Goal: Navigation & Orientation: Find specific page/section

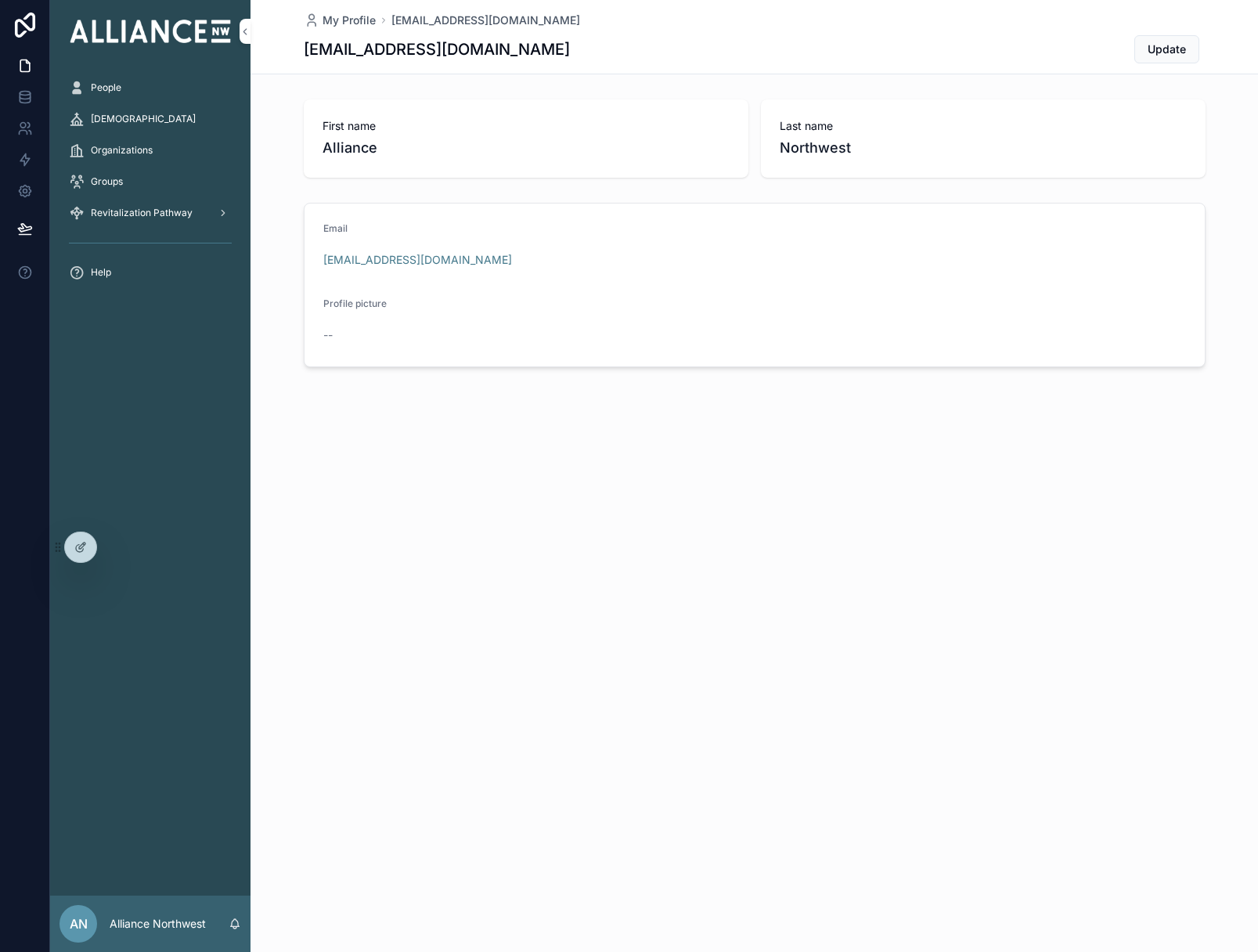
click at [132, 182] on div "Groups" at bounding box center [150, 182] width 163 height 25
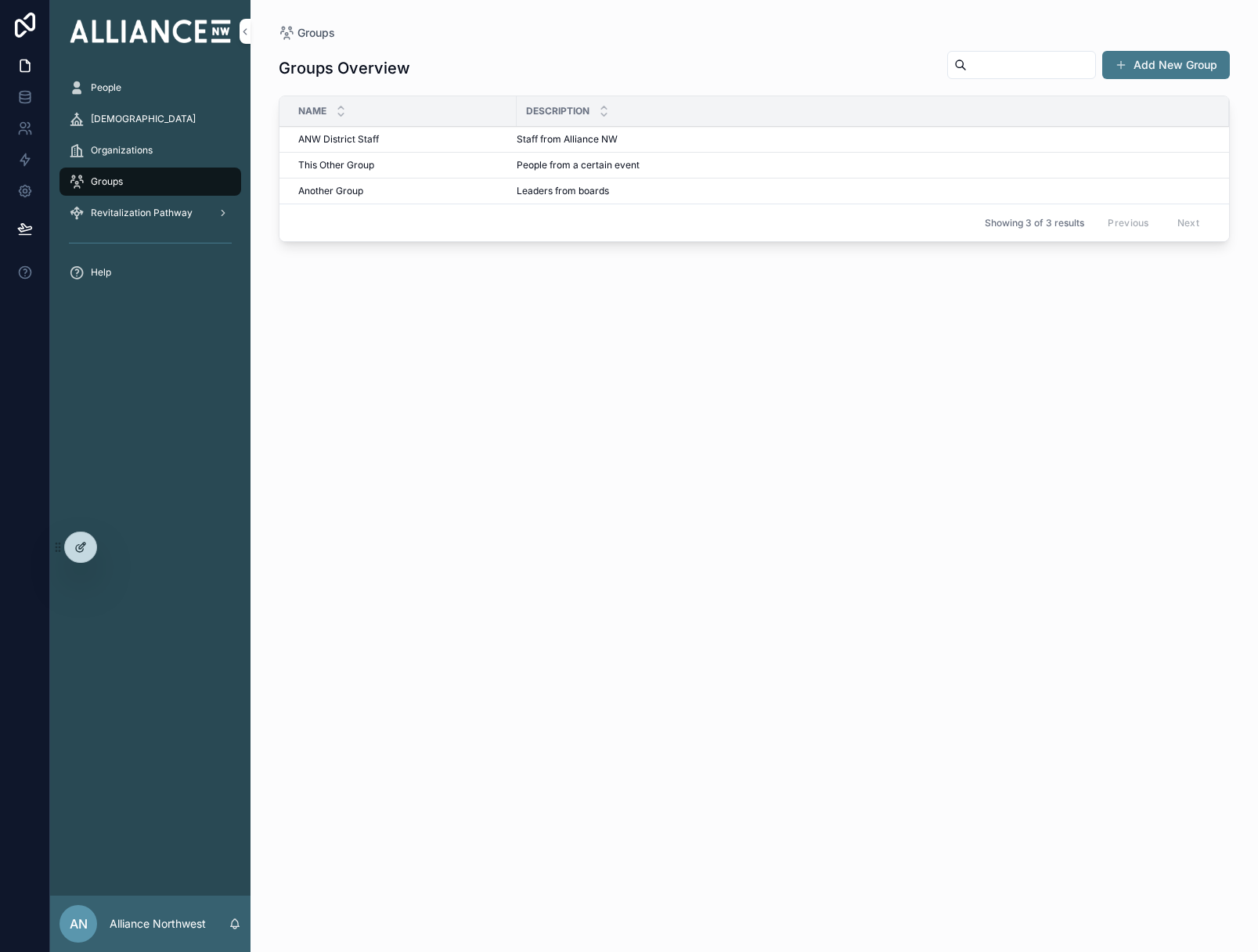
click at [84, 552] on icon at bounding box center [80, 547] width 13 height 13
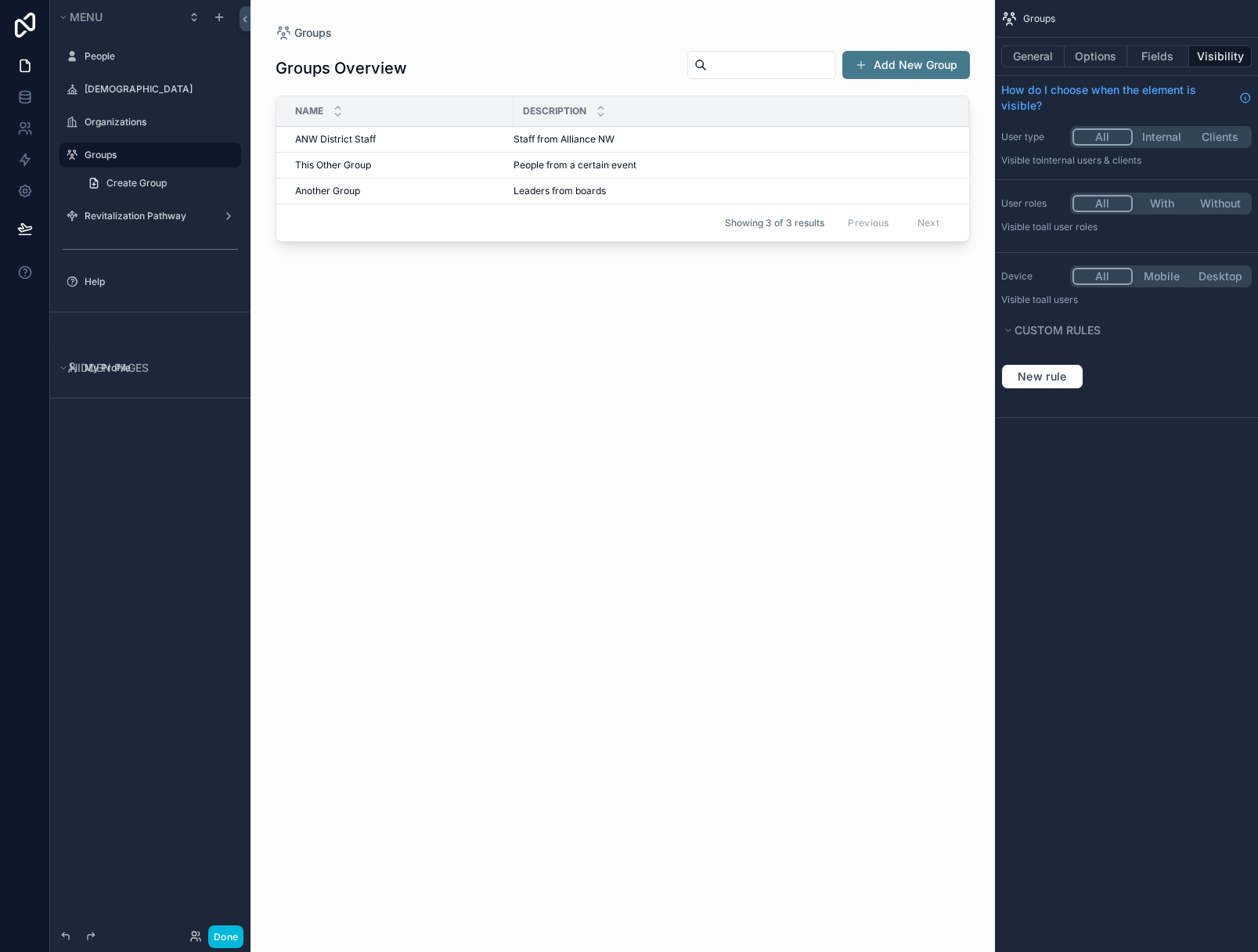
click at [569, 426] on div "scrollable content" at bounding box center [623, 466] width 744 height 933
click at [1033, 54] on button "General" at bounding box center [1032, 57] width 63 height 22
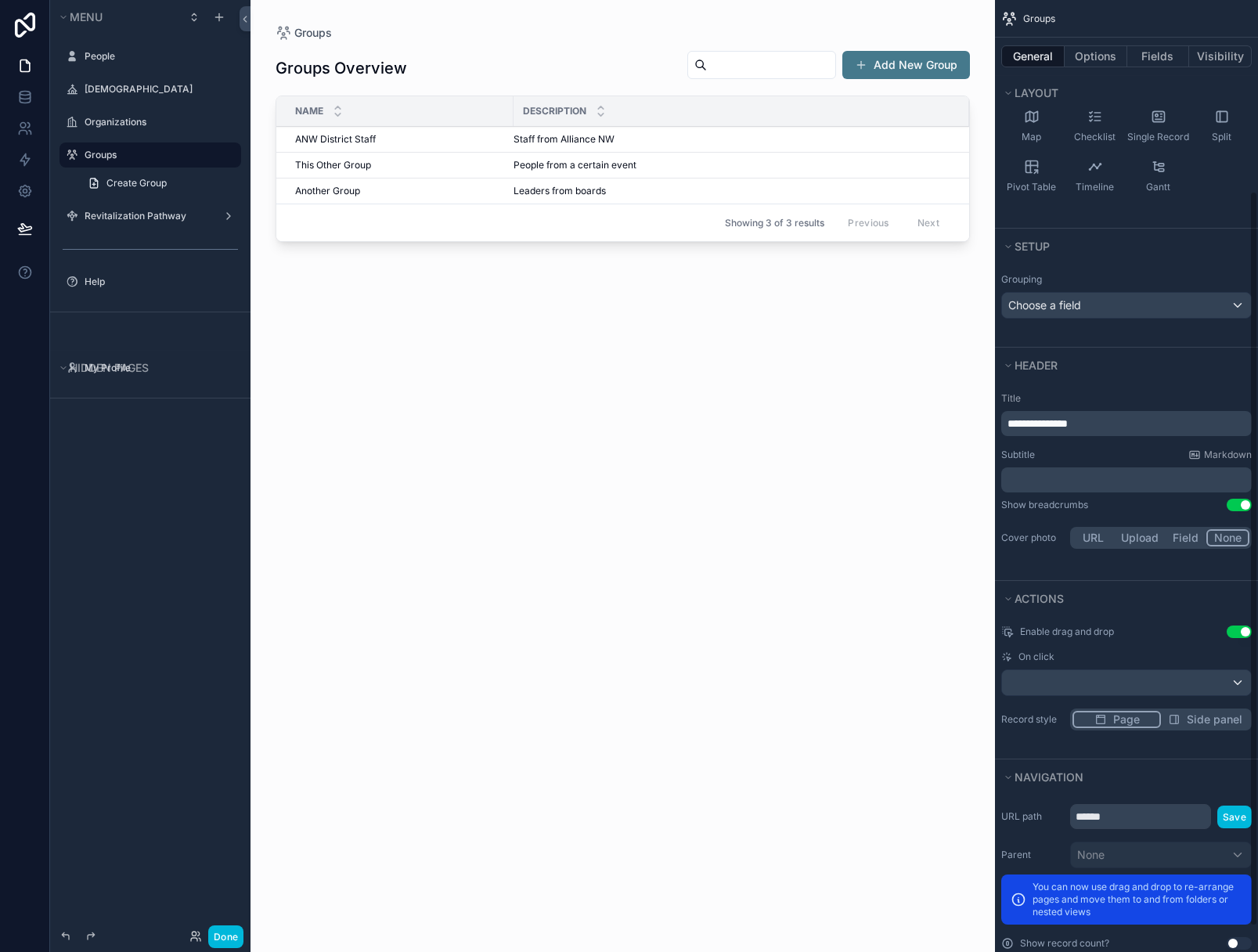
scroll to position [280, 0]
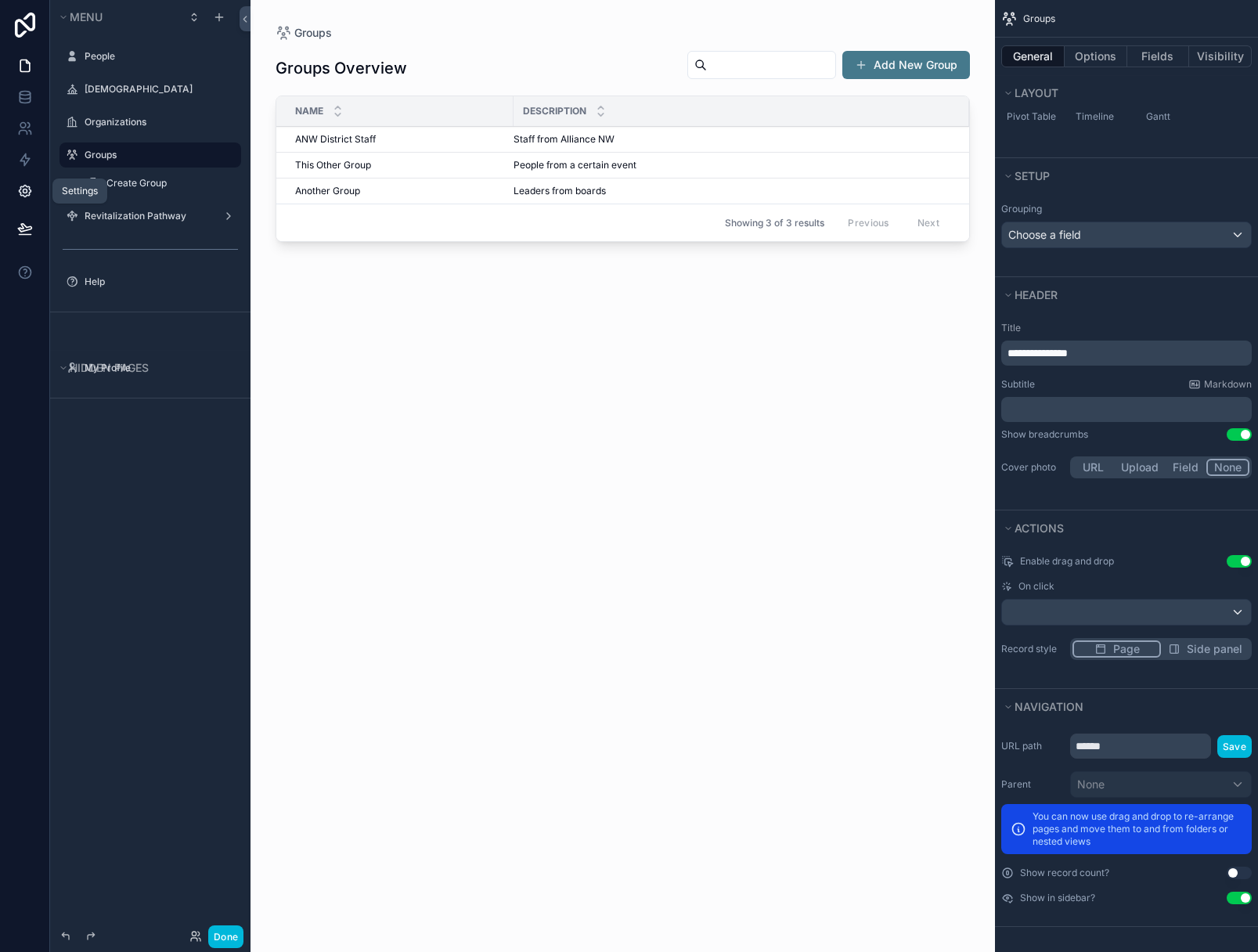
click at [17, 193] on icon at bounding box center [25, 191] width 16 height 16
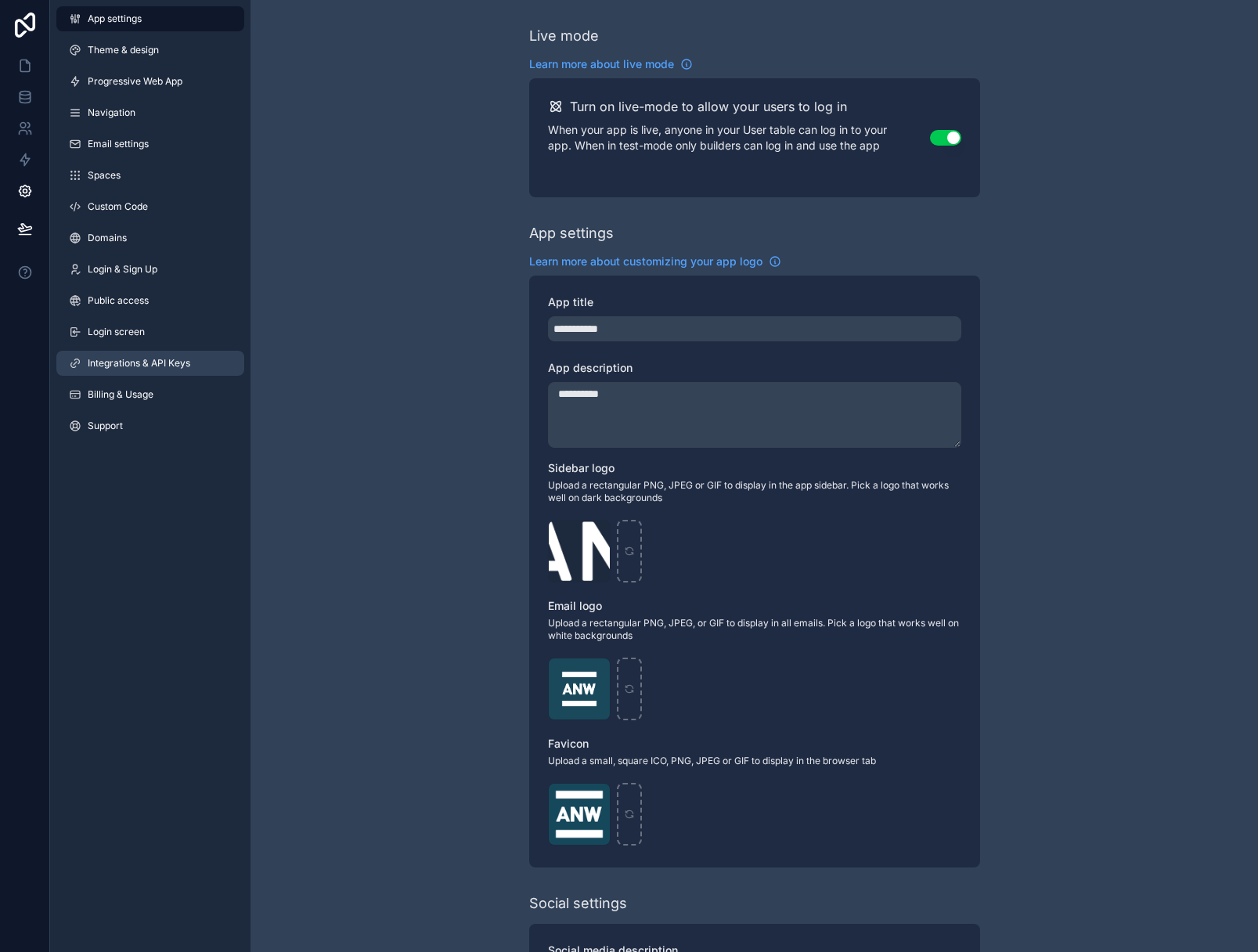
click at [156, 360] on span "Integrations & API Keys" at bounding box center [139, 363] width 102 height 13
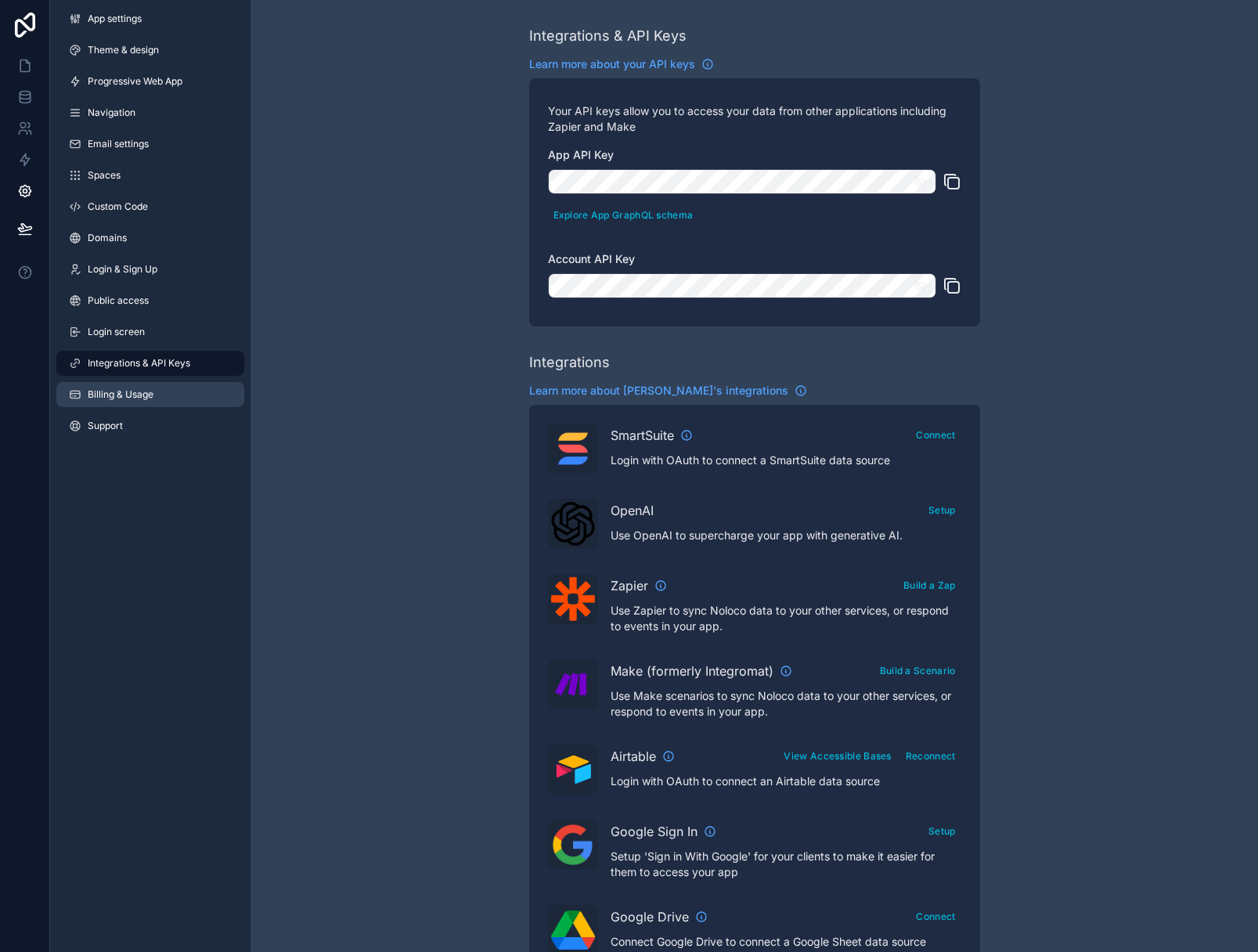
click at [147, 394] on span "Billing & Usage" at bounding box center [121, 394] width 66 height 13
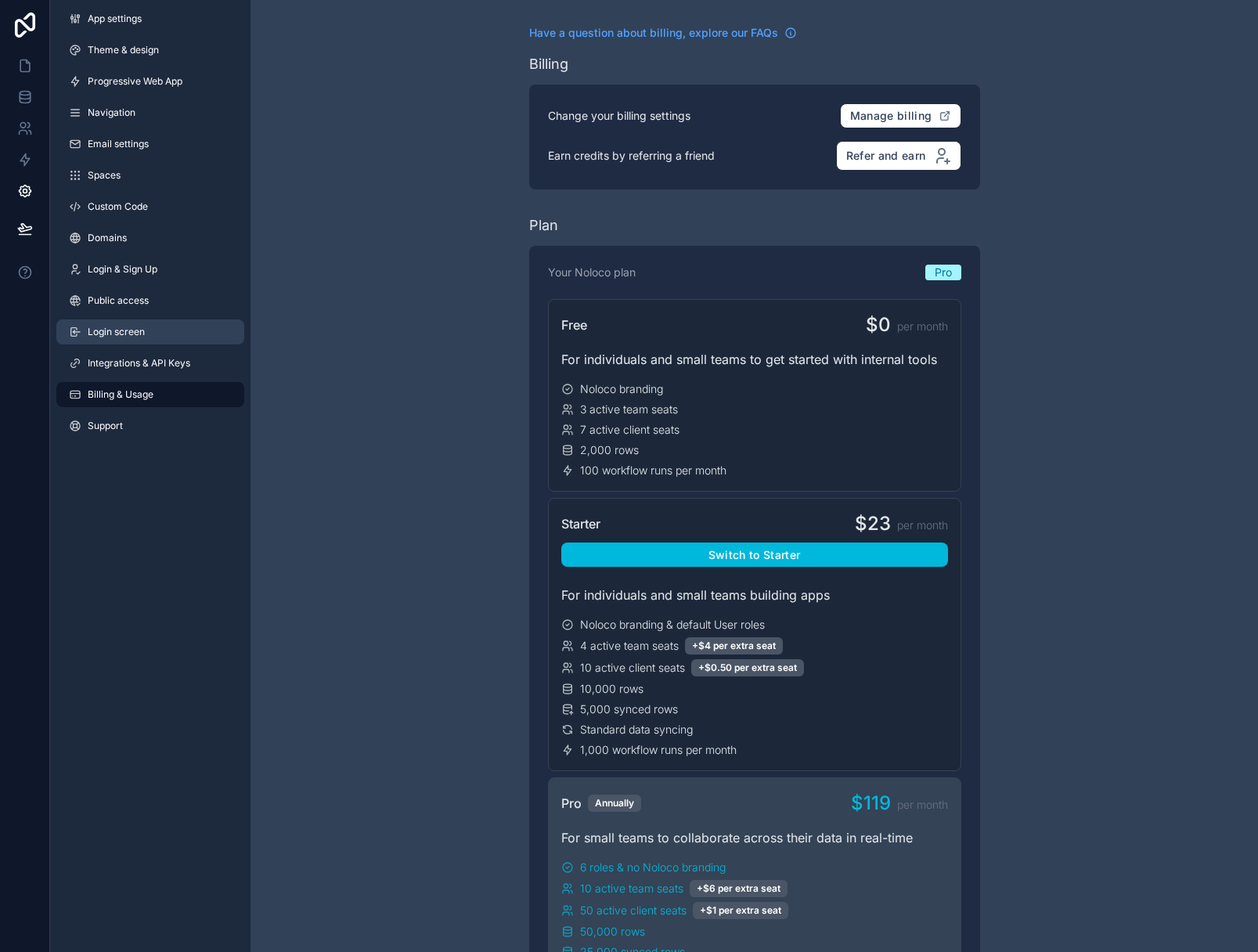
click at [128, 326] on span "Login screen" at bounding box center [117, 332] width 57 height 13
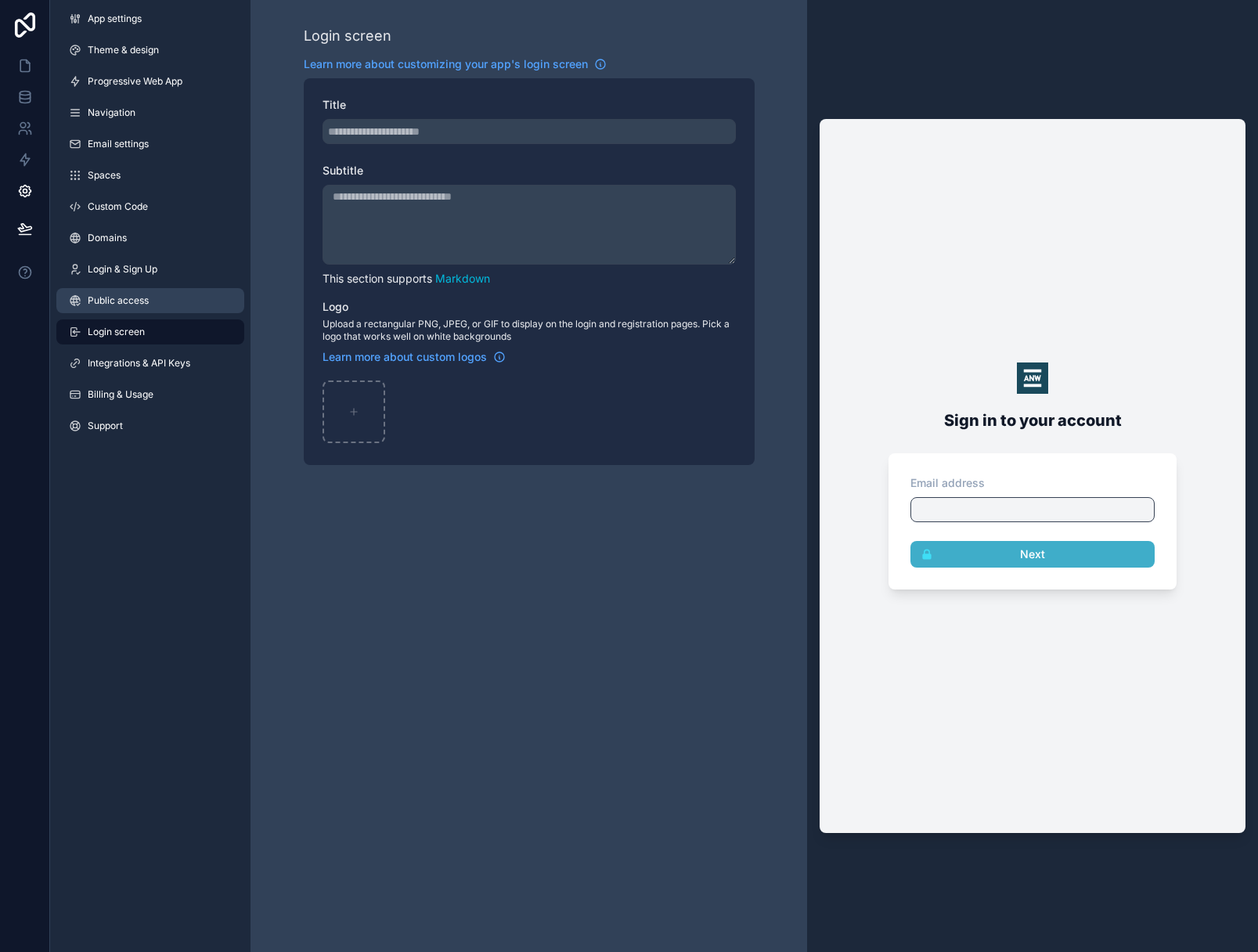
click at [121, 291] on link "Public access" at bounding box center [150, 301] width 188 height 25
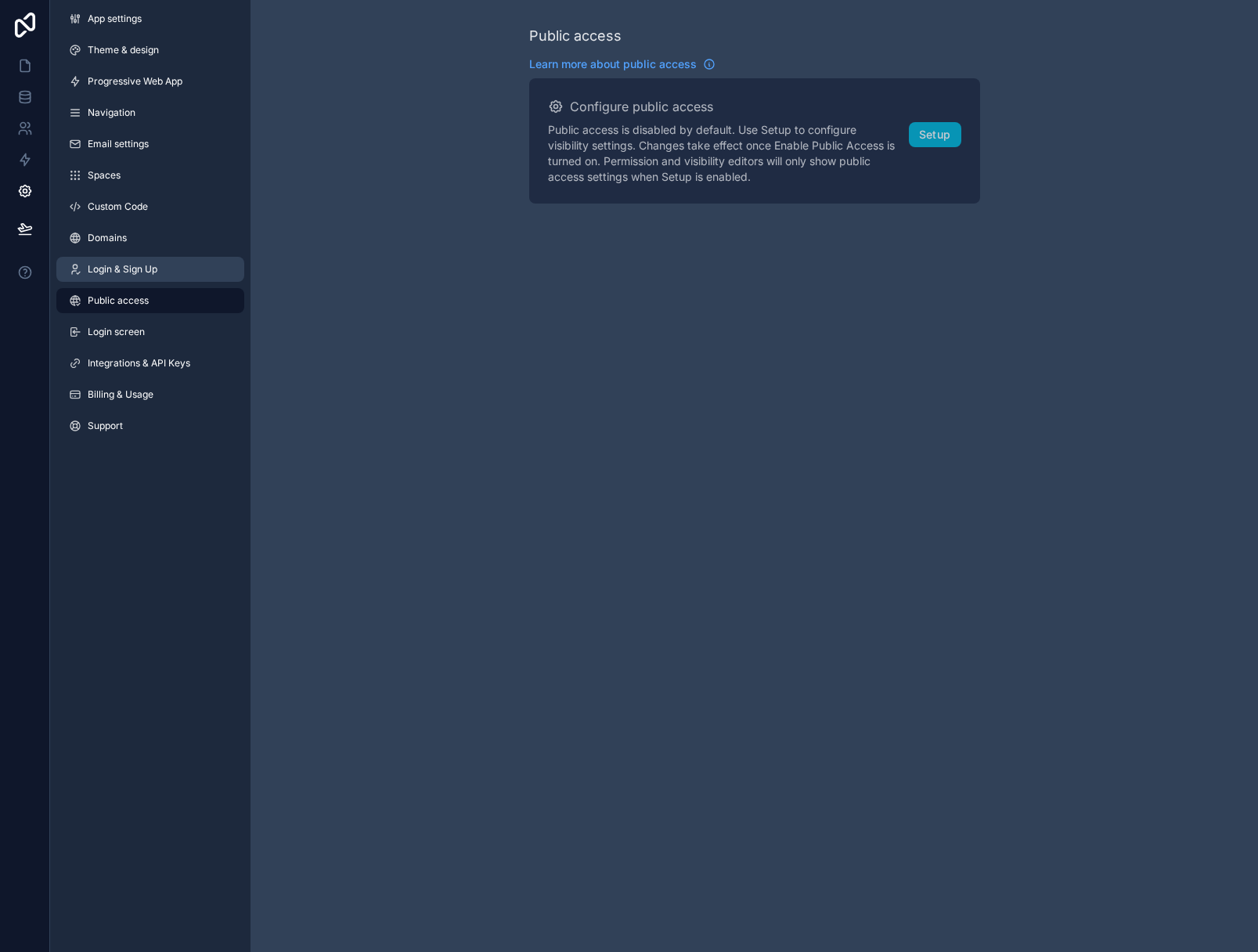
click at [127, 270] on span "Login & Sign Up" at bounding box center [123, 269] width 69 height 13
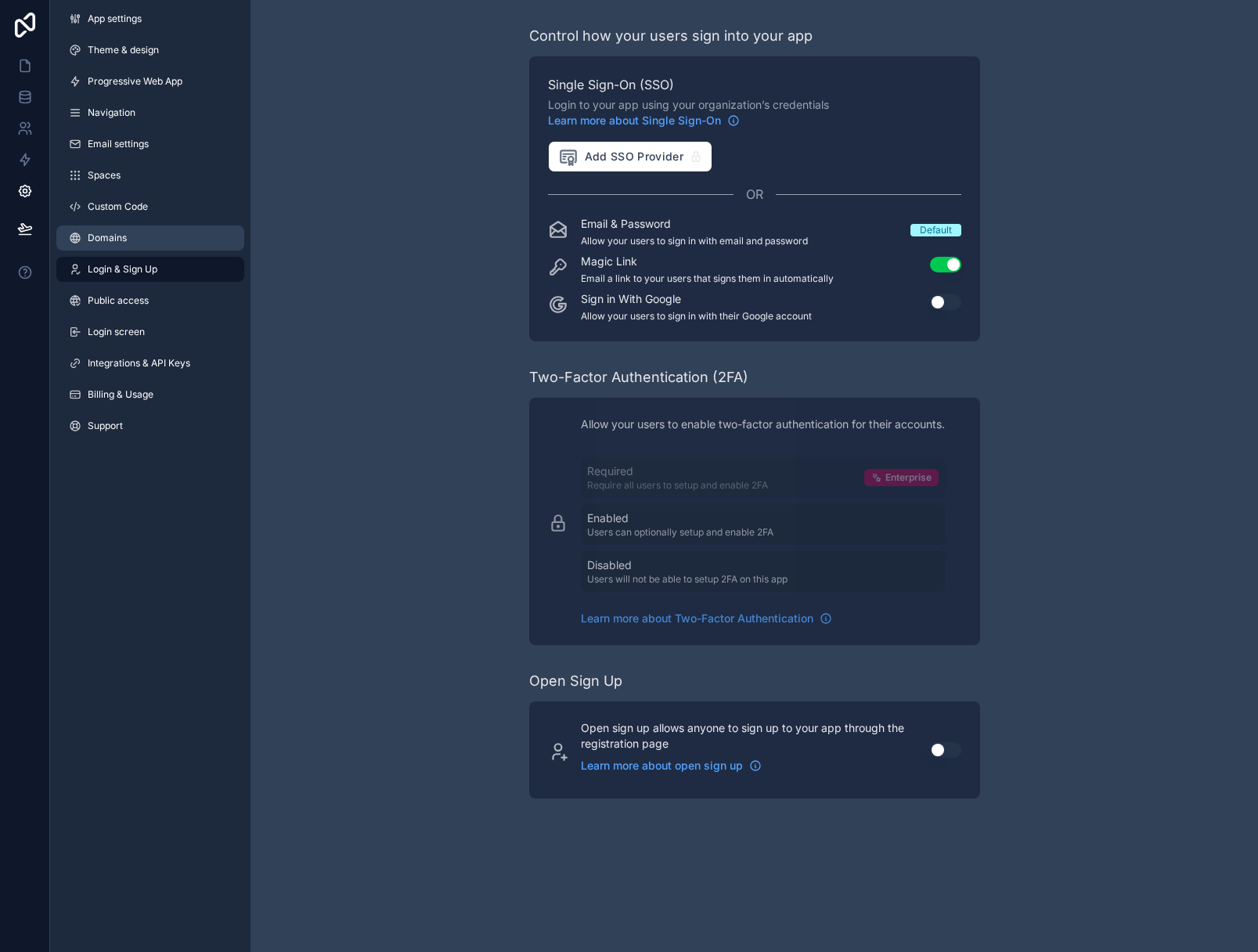
click at [121, 237] on span "Domains" at bounding box center [107, 237] width 39 height 13
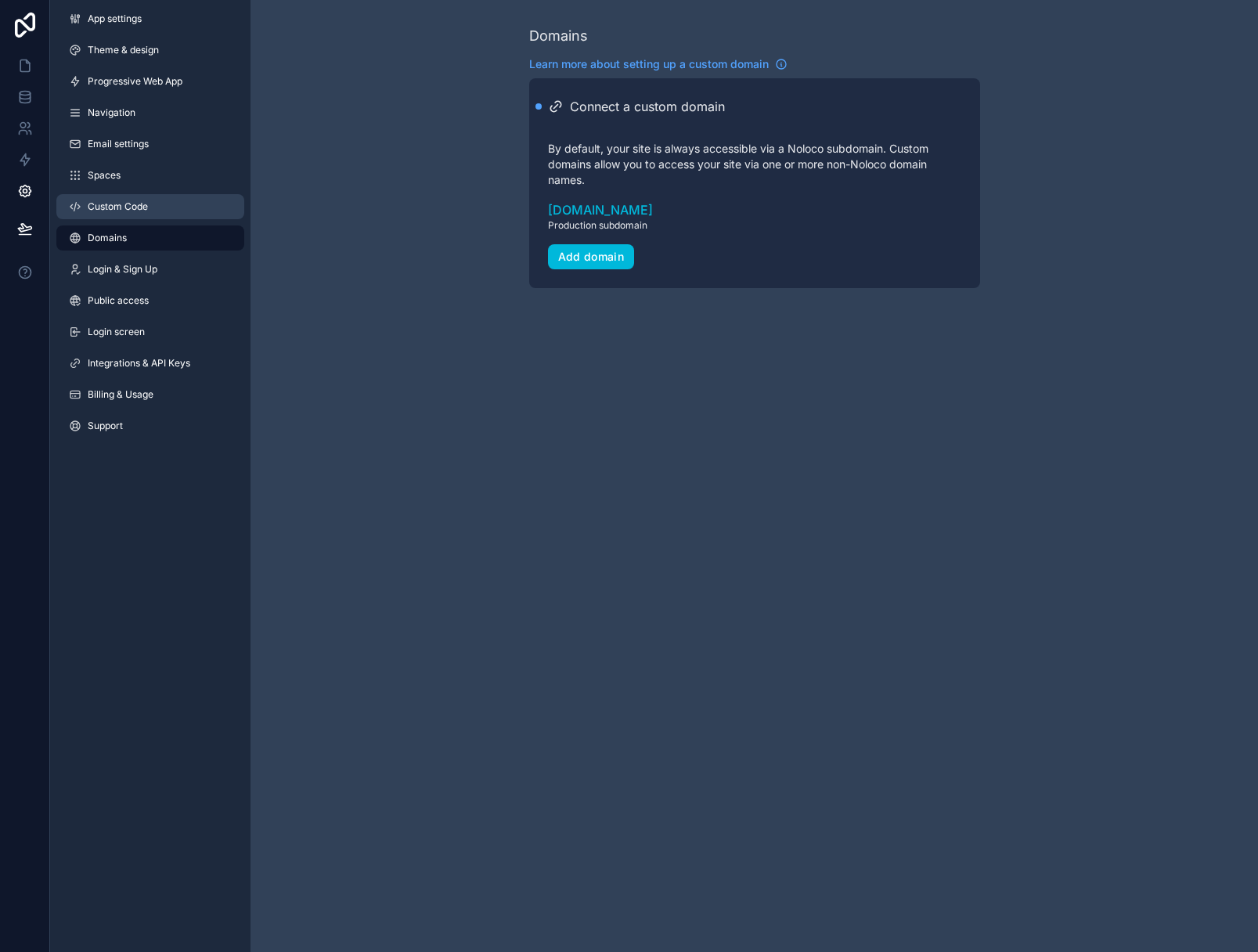
click at [126, 210] on span "Custom Code" at bounding box center [117, 206] width 60 height 13
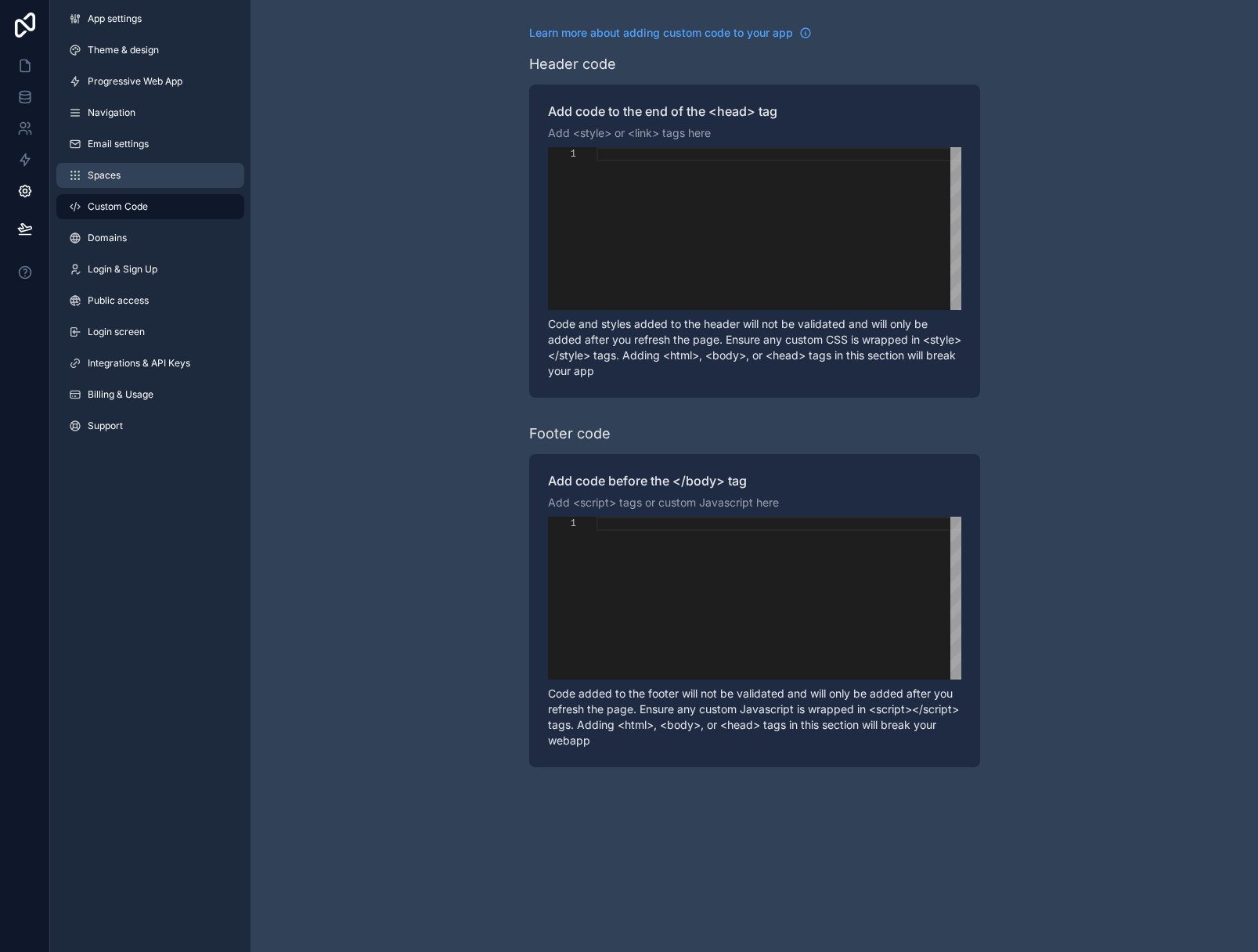
click at [112, 174] on span "Spaces" at bounding box center [104, 175] width 33 height 13
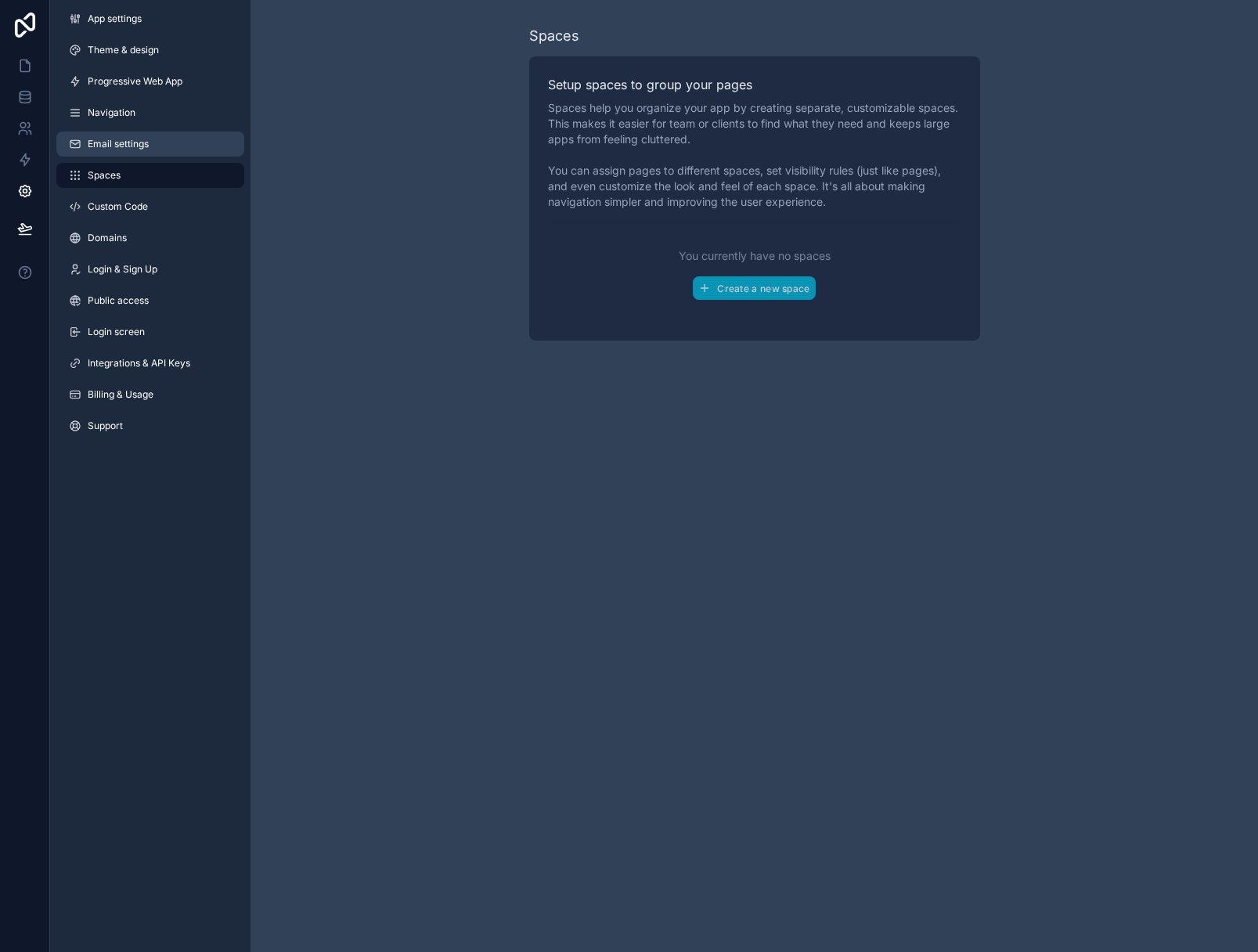
click at [116, 147] on span "Email settings" at bounding box center [118, 144] width 61 height 13
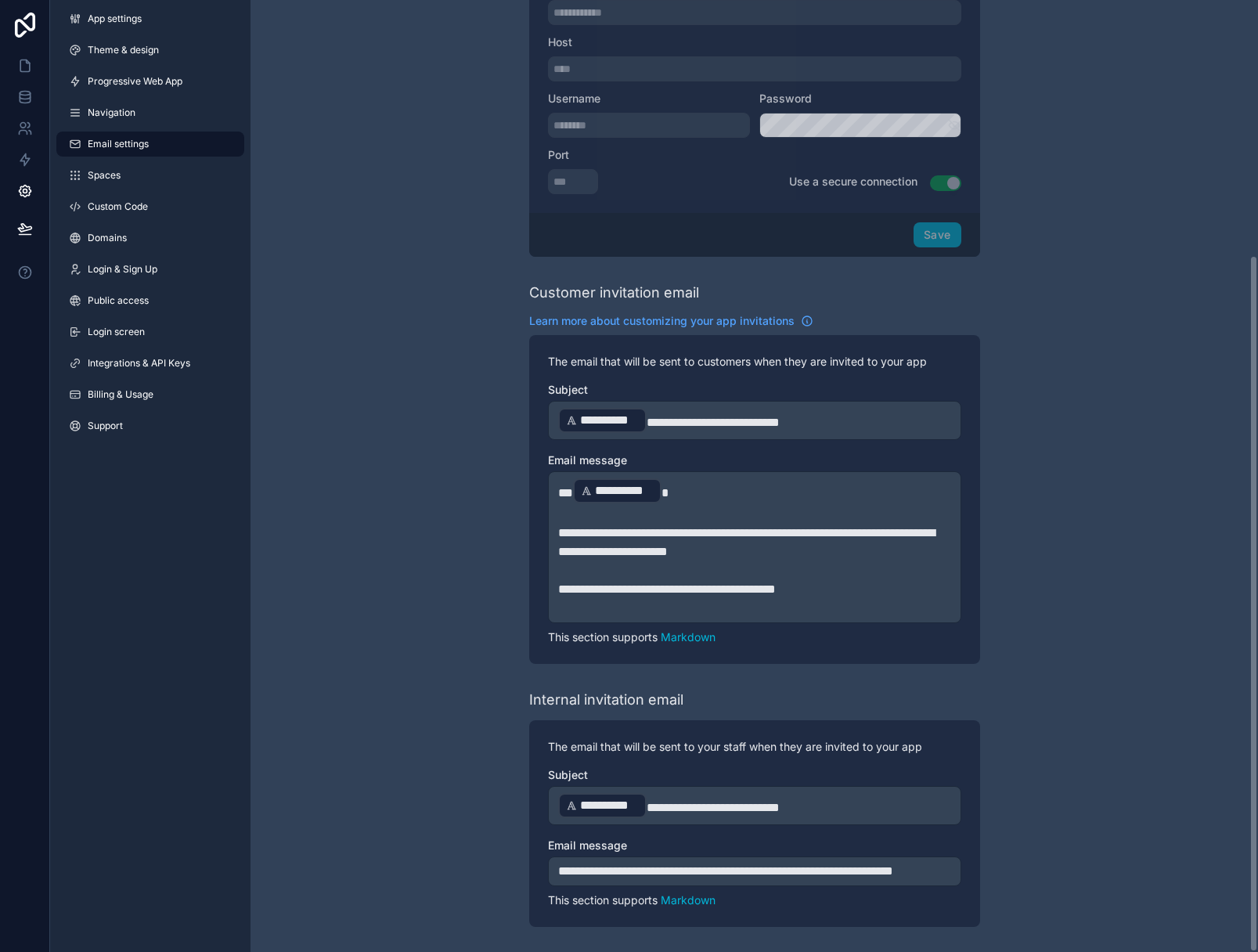
scroll to position [347, 0]
click at [149, 107] on link "Navigation" at bounding box center [150, 113] width 188 height 25
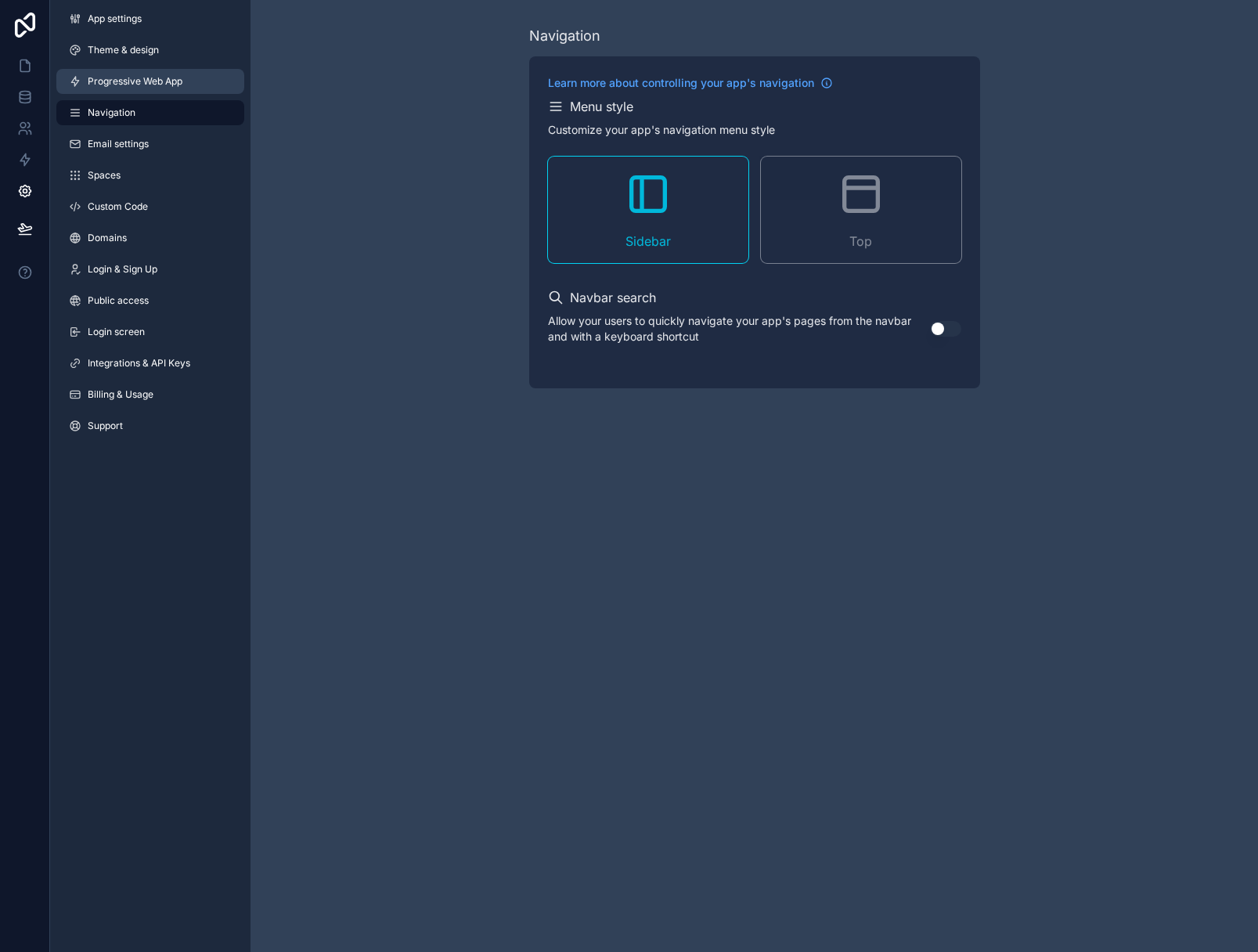
click at [151, 80] on span "Progressive Web App" at bounding box center [135, 81] width 95 height 13
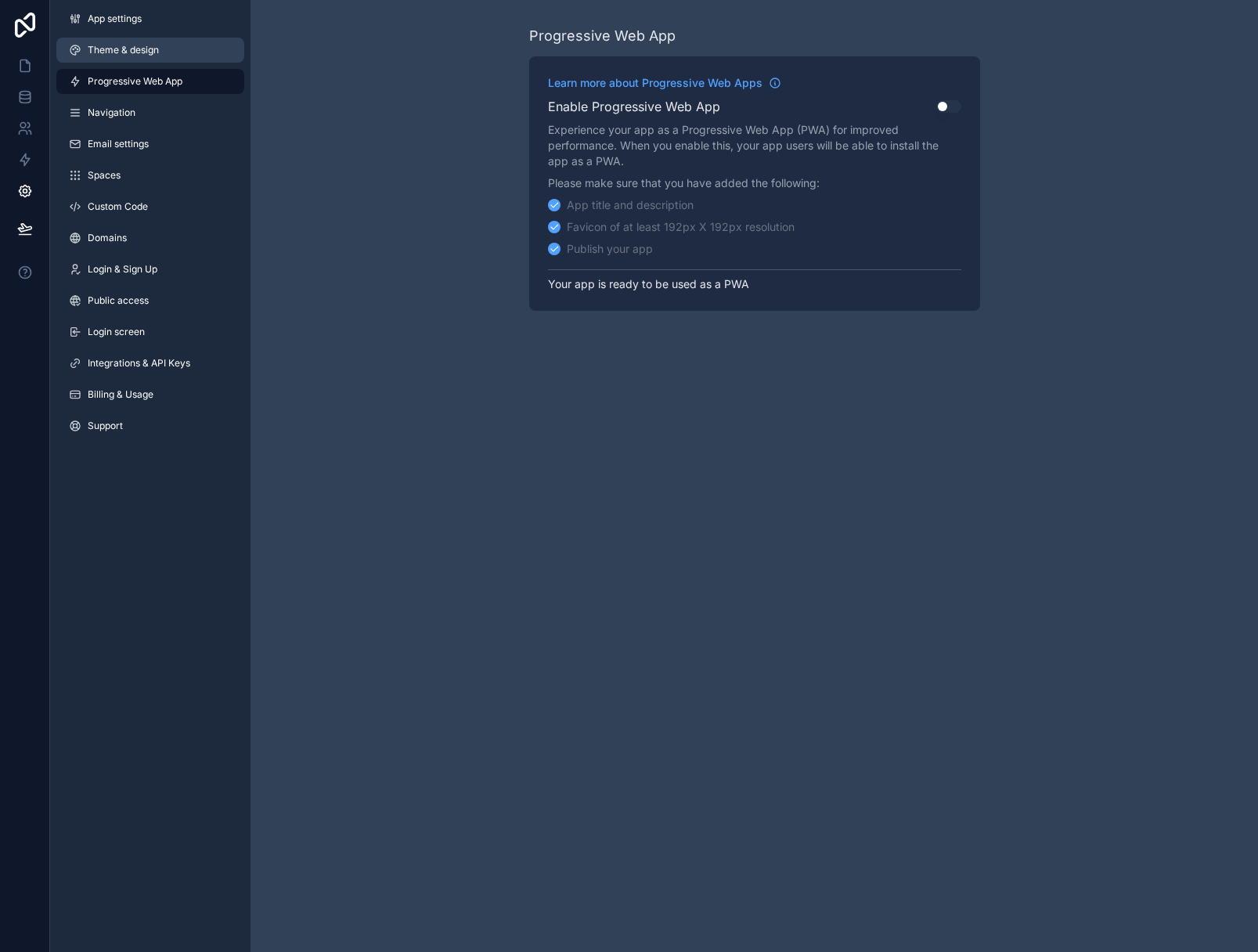
click at [143, 52] on span "Theme & design" at bounding box center [123, 50] width 71 height 13
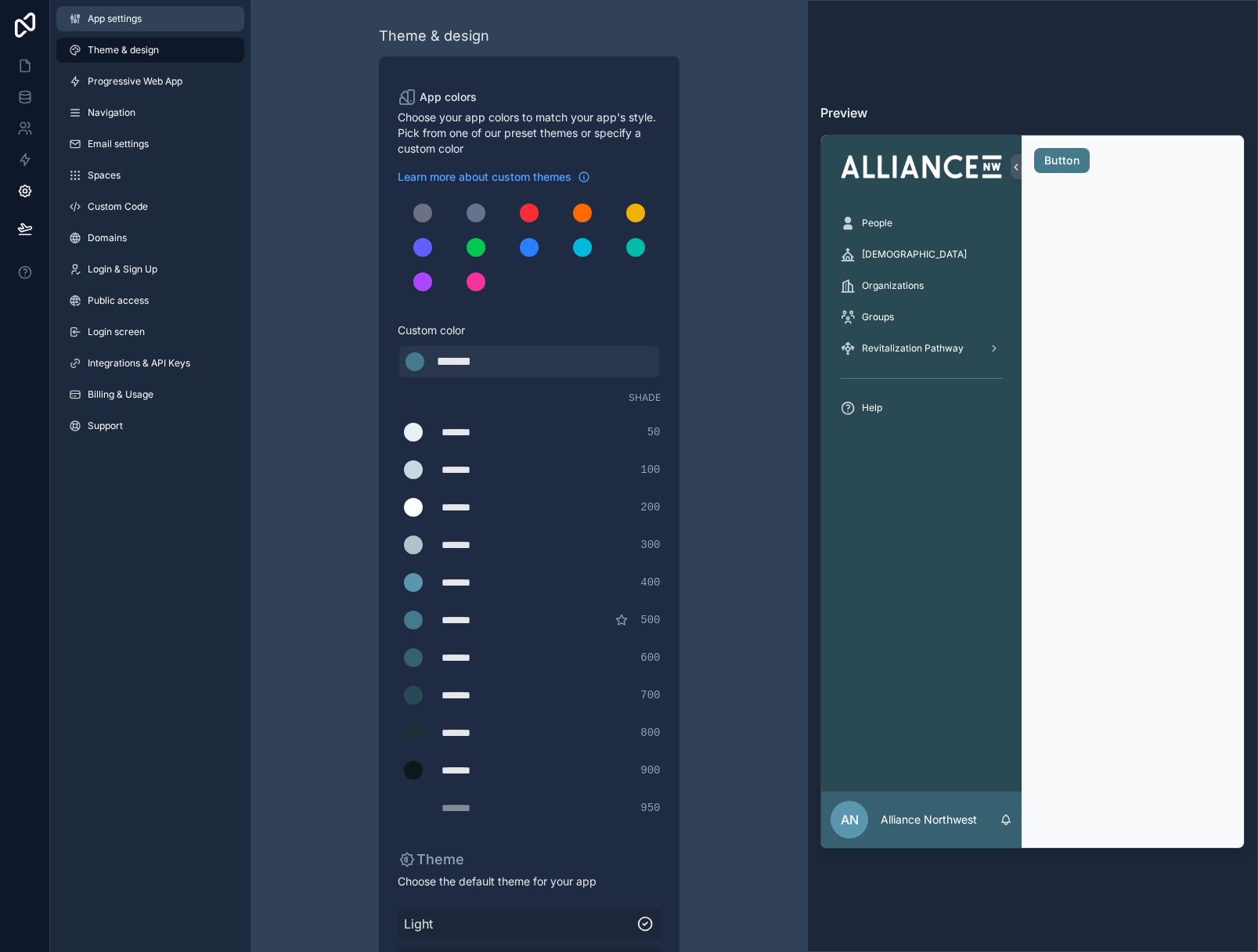
click at [147, 16] on link "App settings" at bounding box center [150, 19] width 188 height 25
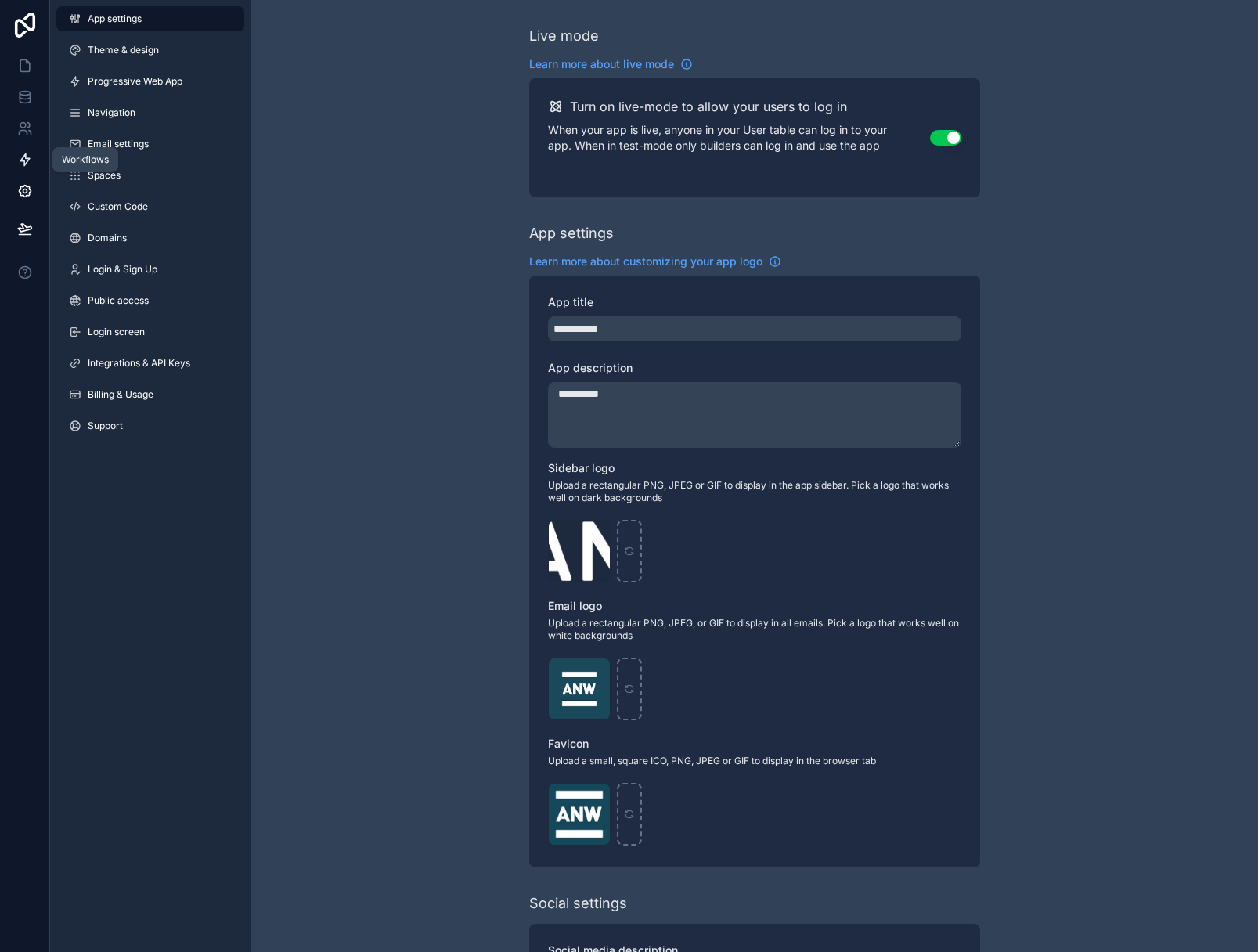
click at [27, 163] on icon at bounding box center [25, 160] width 16 height 16
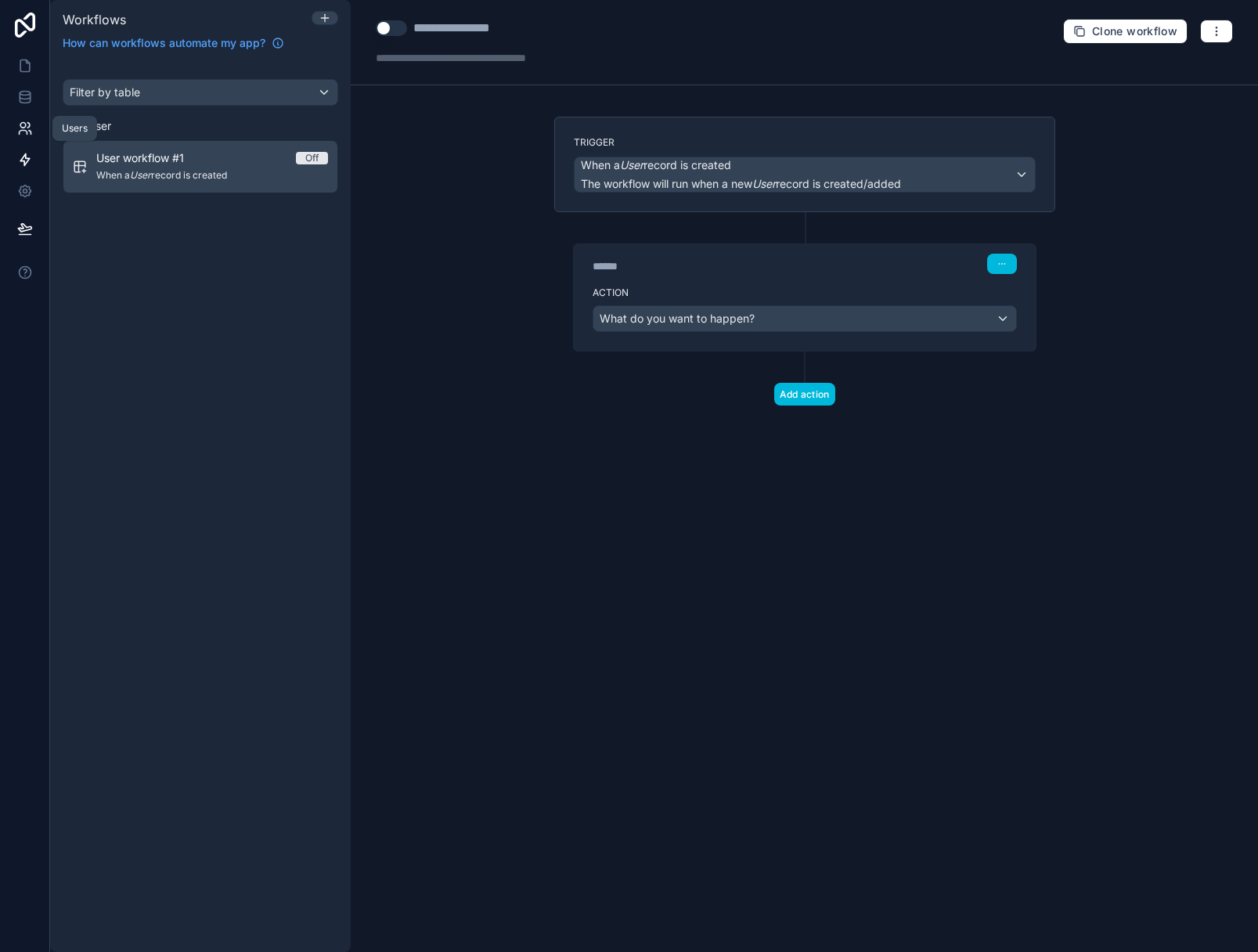
click at [27, 128] on icon at bounding box center [25, 128] width 16 height 16
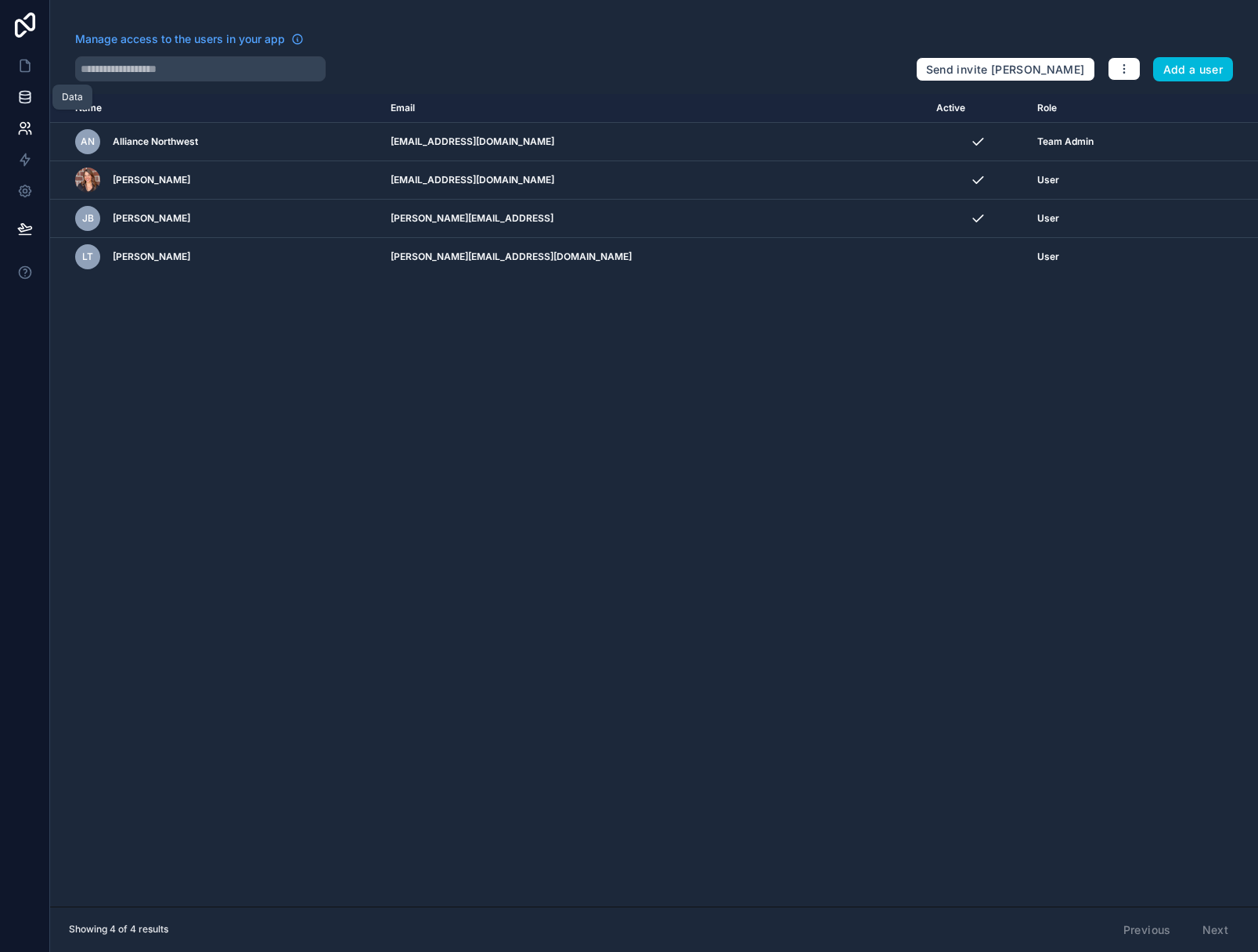
click at [19, 106] on link at bounding box center [25, 96] width 49 height 31
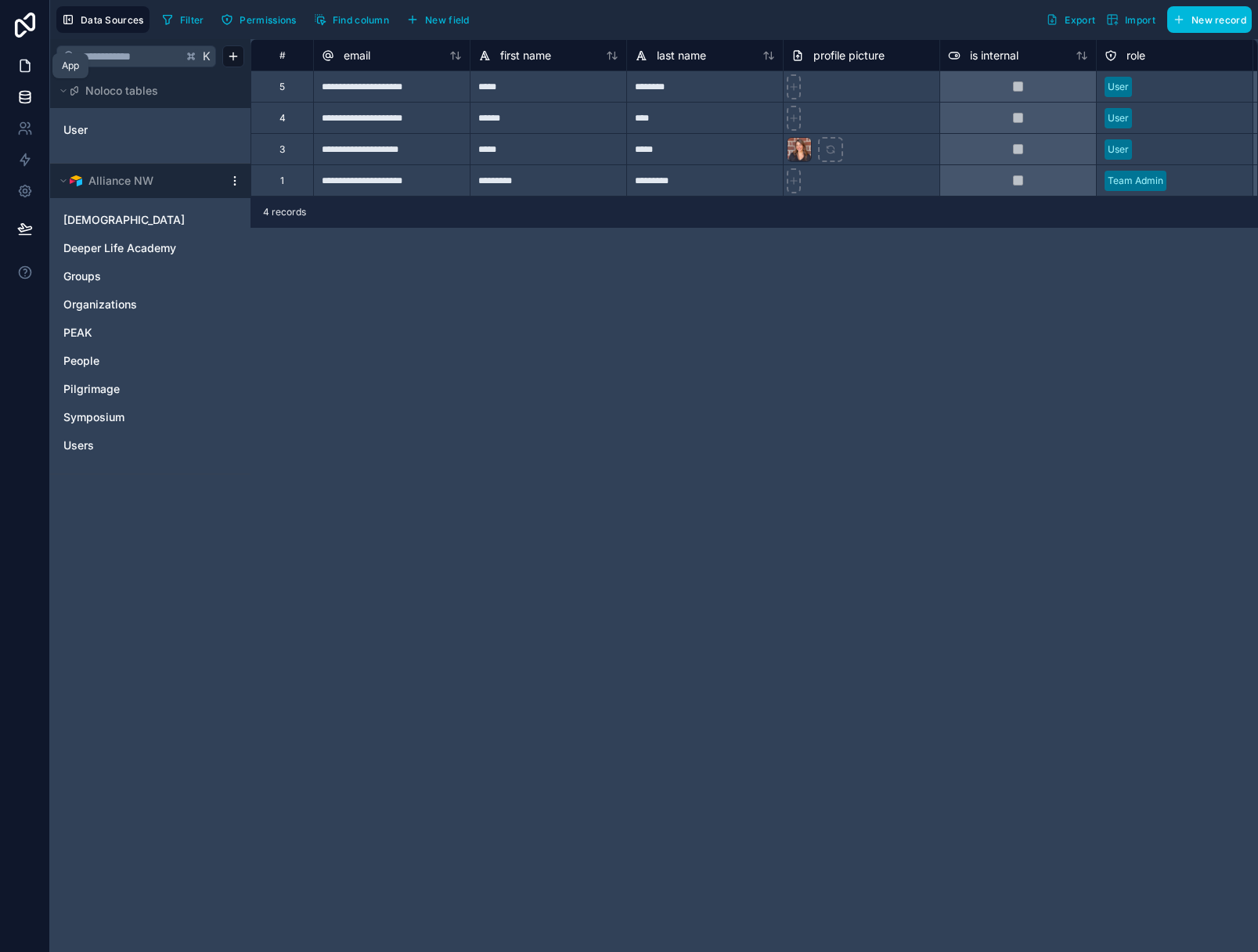
click at [23, 61] on icon at bounding box center [25, 66] width 16 height 16
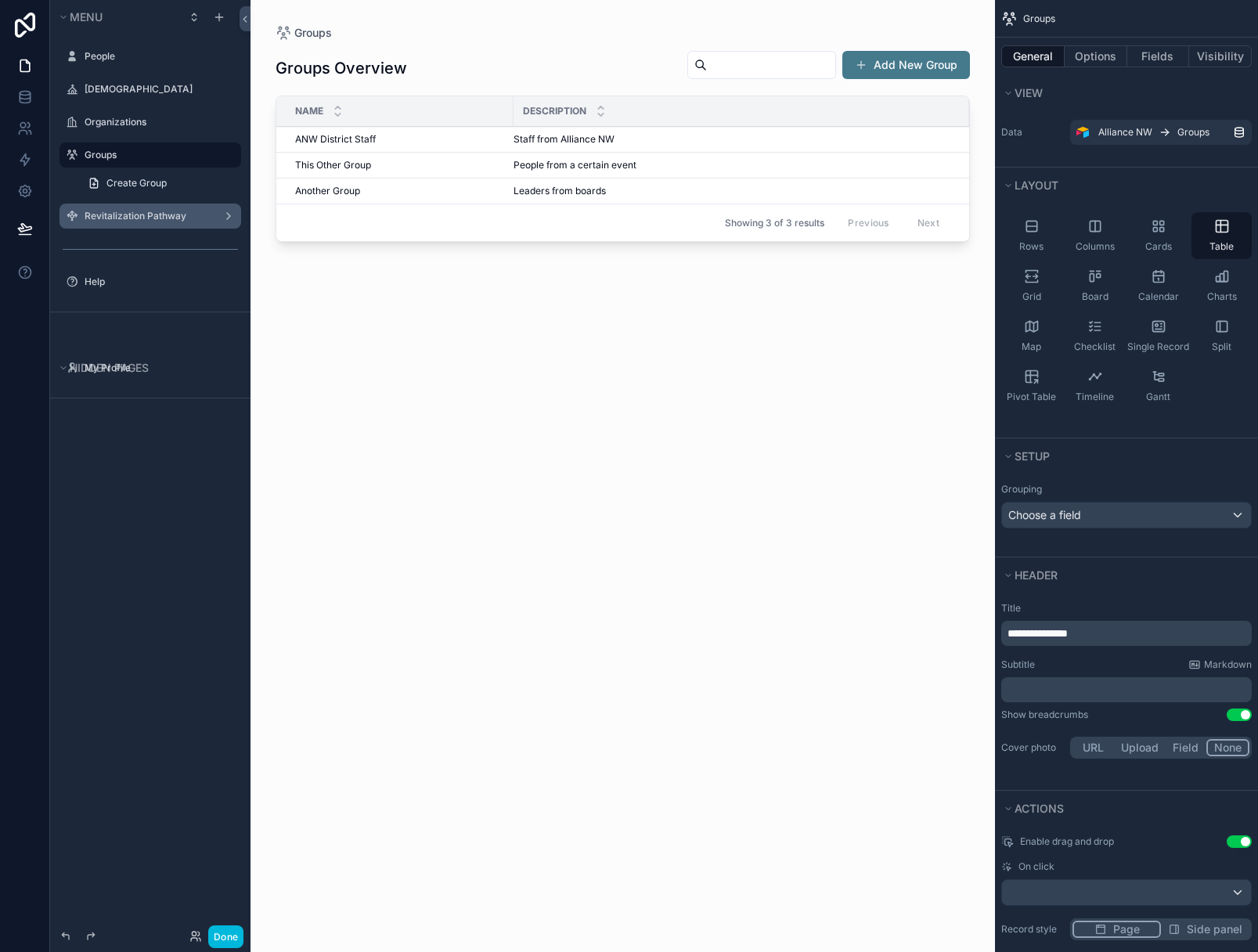
click at [168, 220] on label "Revitalization Pathway" at bounding box center [147, 215] width 125 height 13
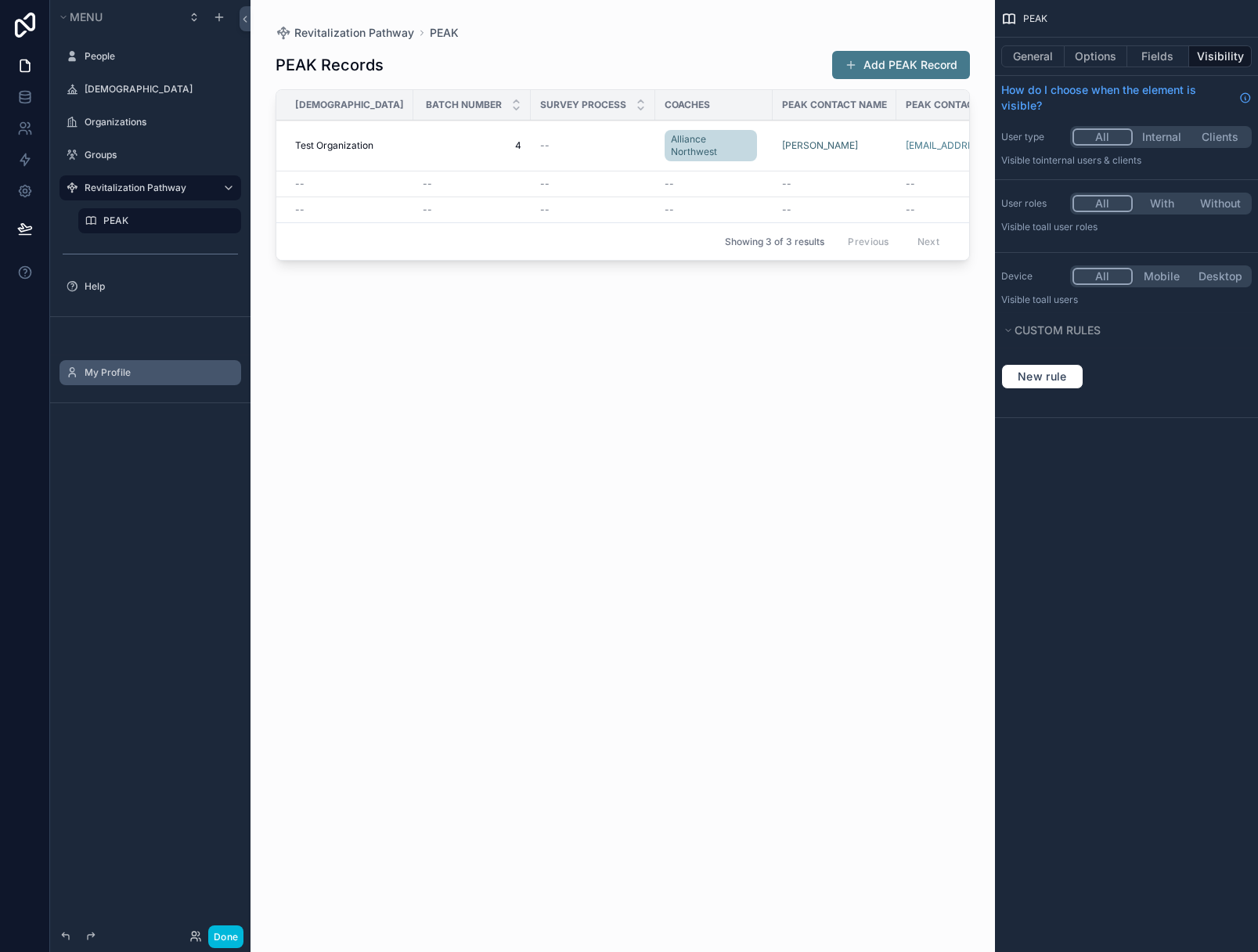
click at [147, 375] on label "My Profile" at bounding box center [158, 373] width 147 height 13
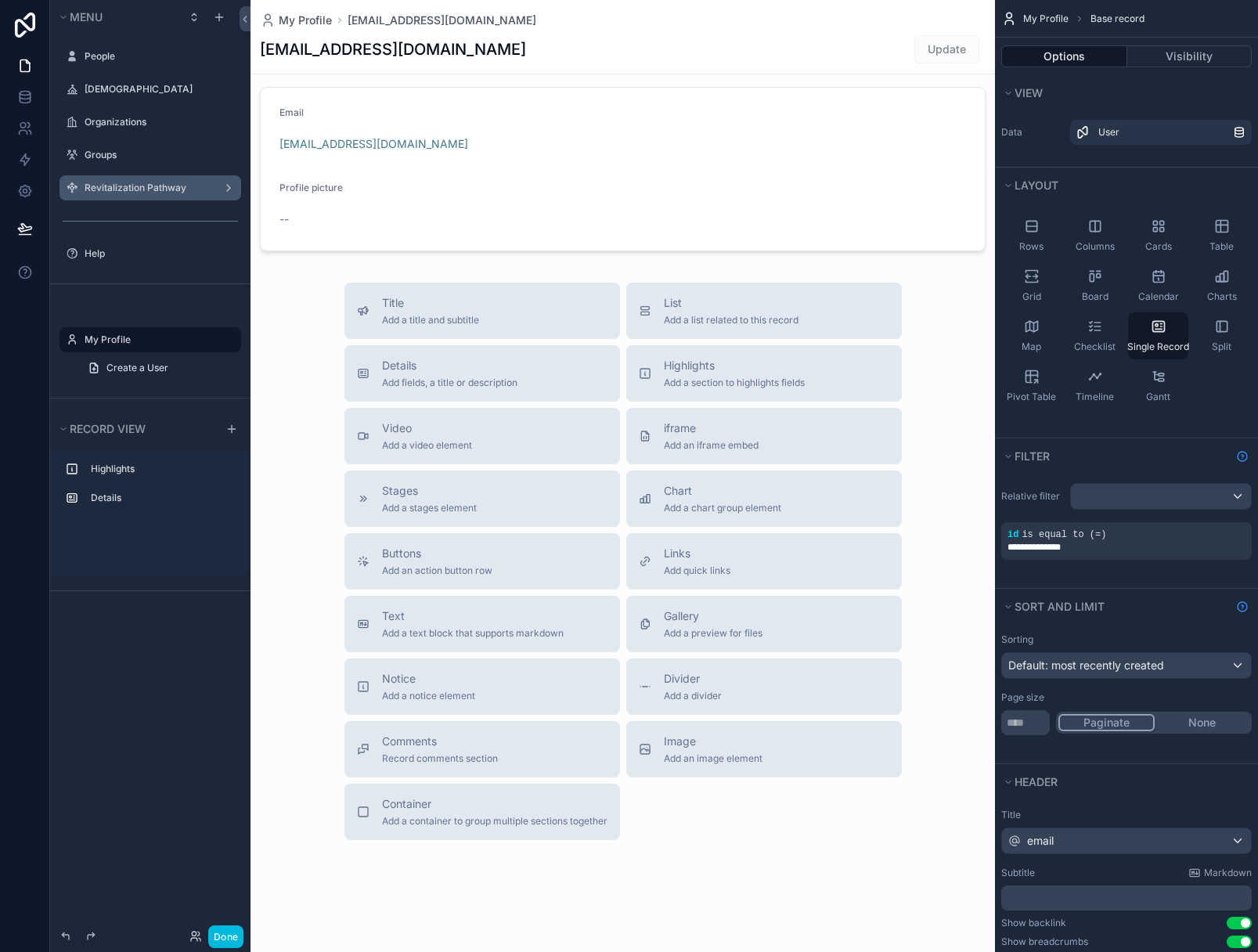
scroll to position [129, 0]
